Goal: Information Seeking & Learning: Learn about a topic

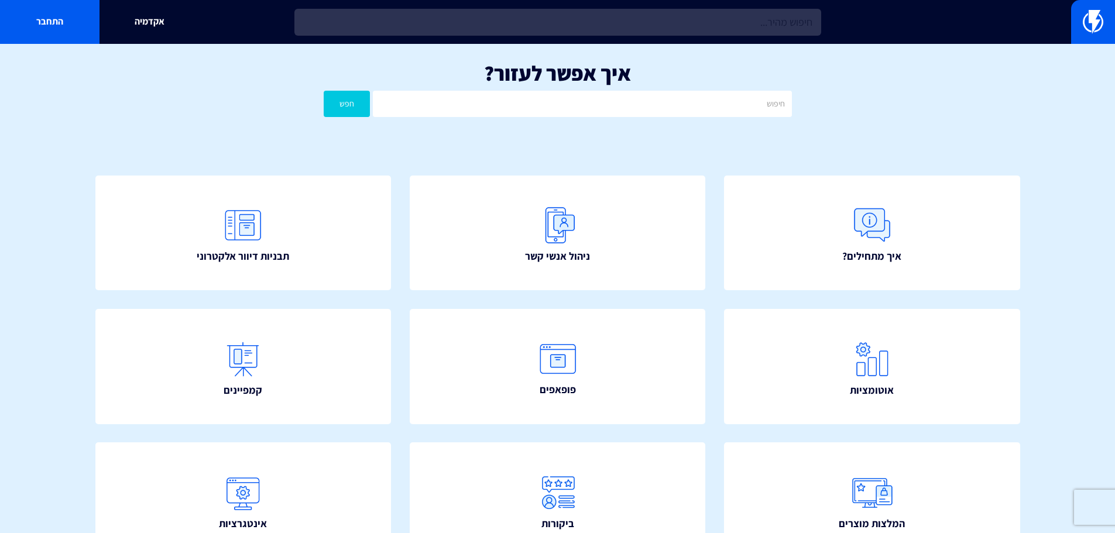
click at [590, 25] on input "text" at bounding box center [557, 22] width 527 height 27
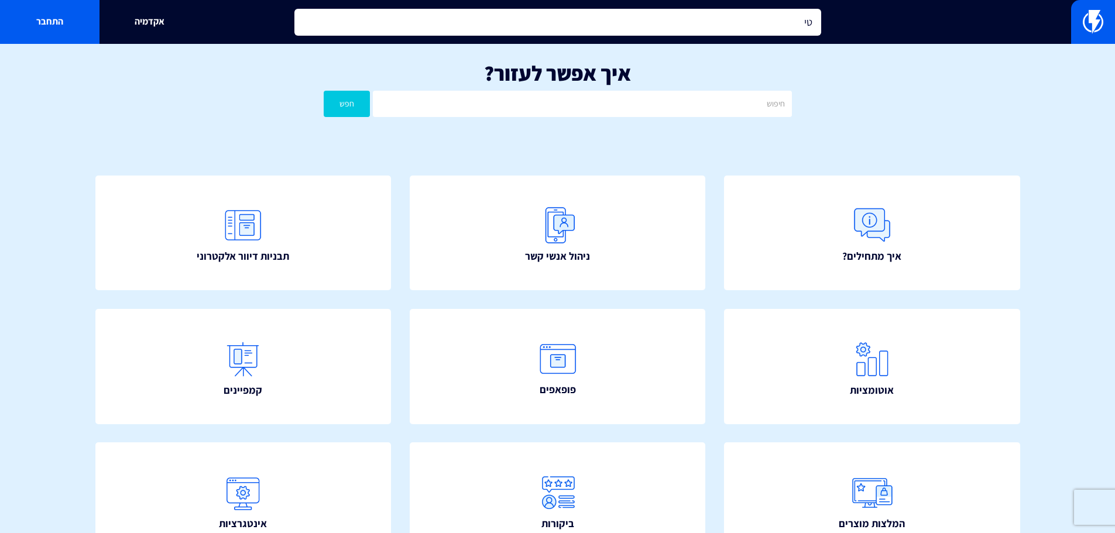
click at [590, 25] on input "טי" at bounding box center [557, 22] width 527 height 27
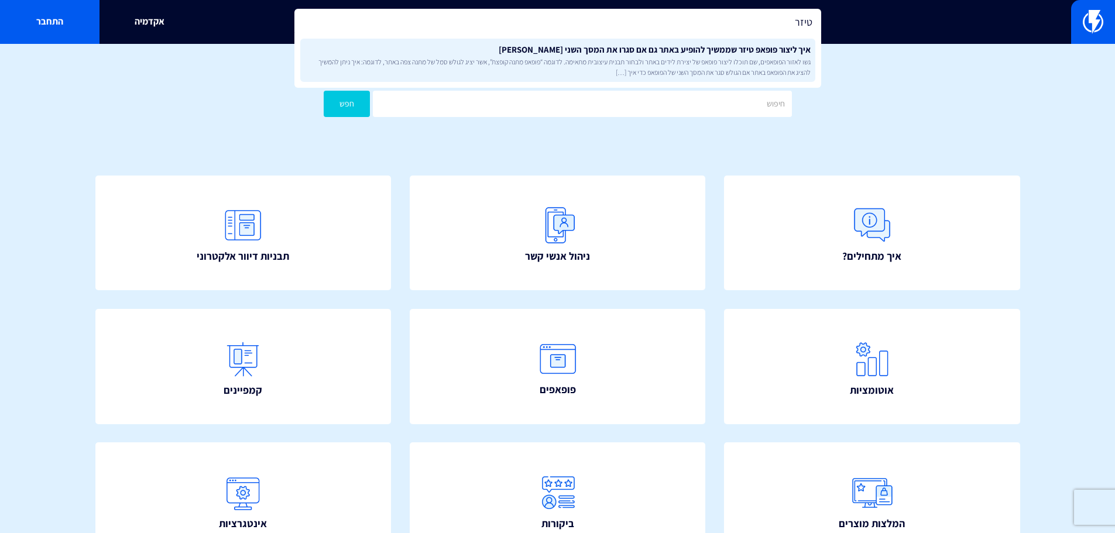
type input "טיזר"
click at [599, 56] on link "איך ליצור פופאפ טיזר שממשיך להופיע באתר גם אם סגרו את המסך השני שלו גשו לאזור ה…" at bounding box center [557, 60] width 515 height 43
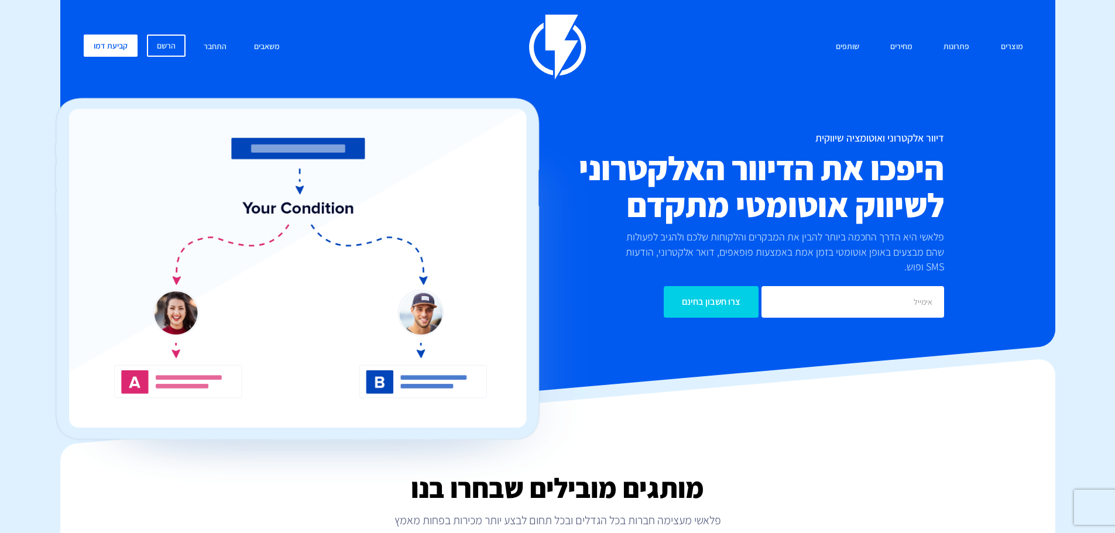
click at [208, 46] on link "התחבר" at bounding box center [215, 47] width 40 height 25
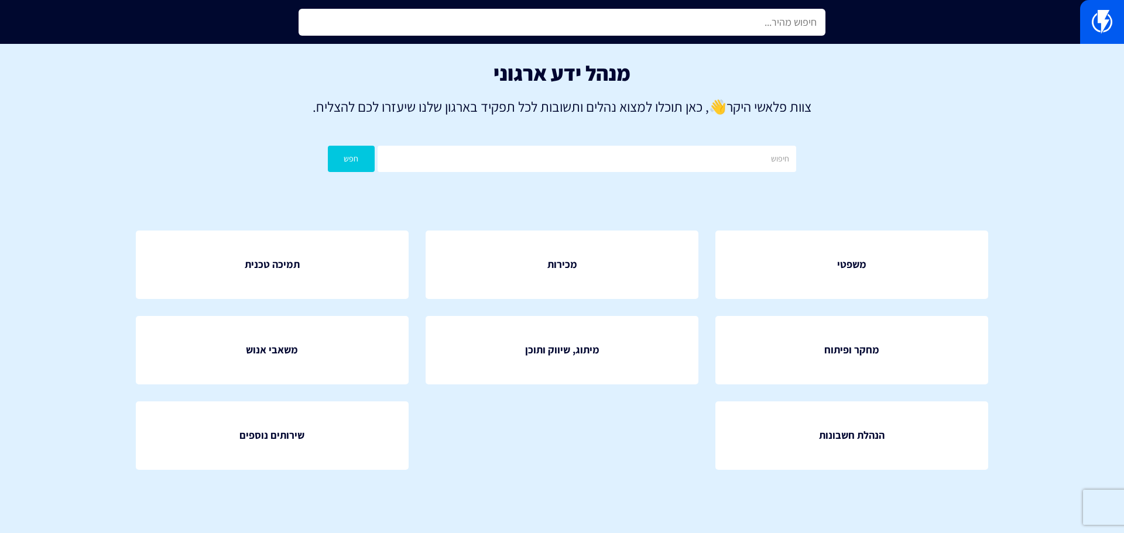
click at [431, 32] on input "text" at bounding box center [561, 22] width 527 height 27
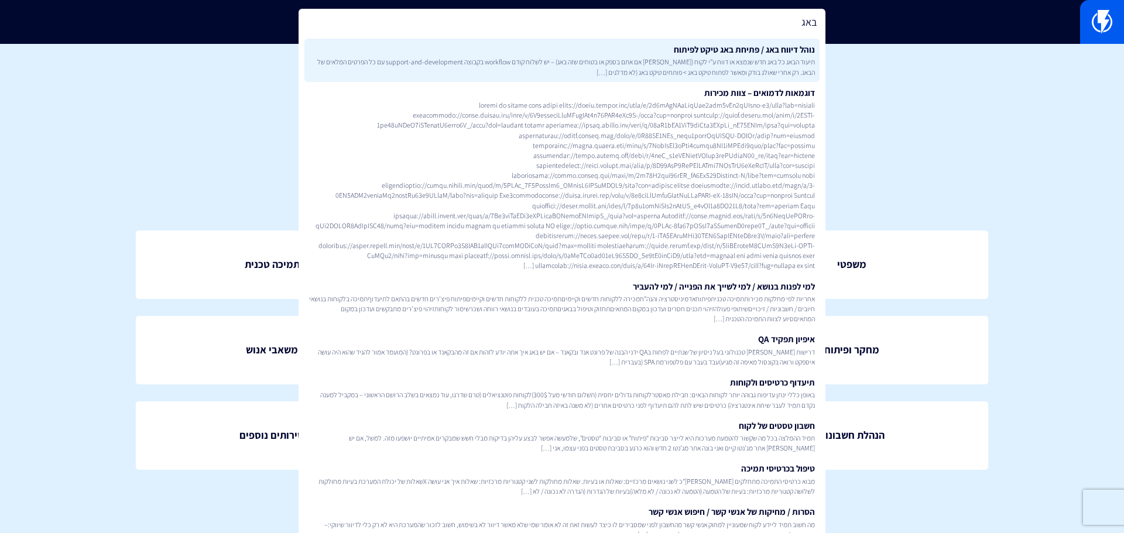
type input "באג"
click at [622, 73] on span "תיעוד הבאג כל באג חדש שנמצא או דווח ע”י לקוח ([PERSON_NAME] אם אתם בספק או בטוח…" at bounding box center [562, 67] width 506 height 20
